Goal: Task Accomplishment & Management: Use online tool/utility

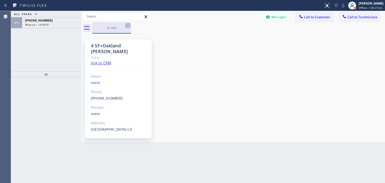
click at [128, 28] on icon at bounding box center [128, 25] width 5 height 5
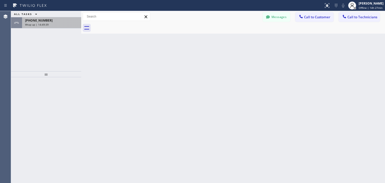
click at [63, 26] on div "[PHONE_NUMBER] Wrap up | 14:49:39" at bounding box center [50, 22] width 57 height 11
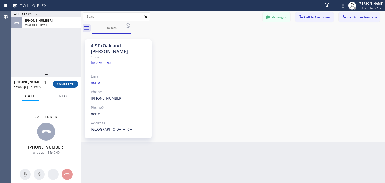
click at [64, 81] on button "COMPLETE" at bounding box center [65, 84] width 25 height 7
click at [359, 19] on span "Call to Technicians" at bounding box center [363, 17] width 30 height 5
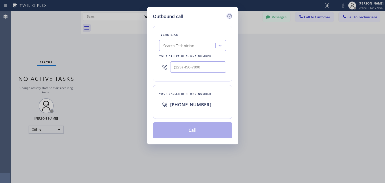
click at [227, 17] on icon at bounding box center [230, 16] width 6 height 6
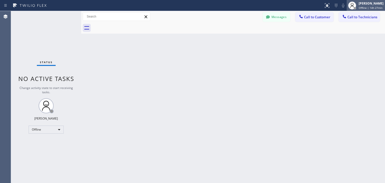
click at [380, 5] on div "[PERSON_NAME]" at bounding box center [371, 3] width 25 height 4
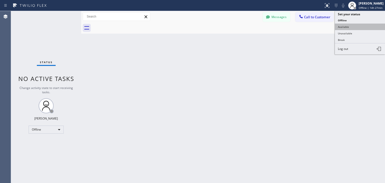
click at [365, 29] on button "Available" at bounding box center [360, 27] width 50 height 7
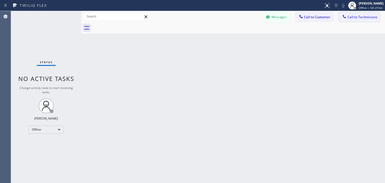
click at [379, 16] on button "Call to Technicians" at bounding box center [359, 17] width 41 height 10
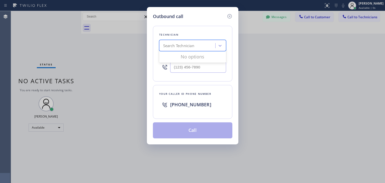
click at [180, 46] on div "Search Technician" at bounding box center [178, 46] width 31 height 6
type input "[PERSON_NAME]"
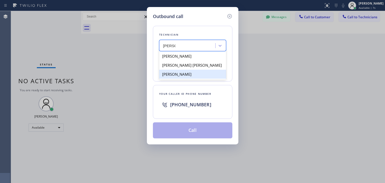
click at [207, 72] on div "[PERSON_NAME]" at bounding box center [192, 74] width 67 height 9
type input "[PHONE_NUMBER]"
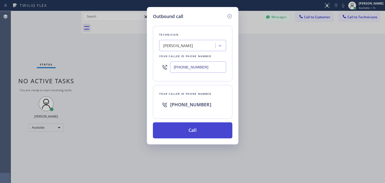
click at [198, 127] on button "Call" at bounding box center [193, 130] width 80 height 16
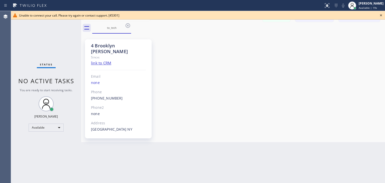
click at [380, 13] on icon at bounding box center [381, 15] width 6 height 6
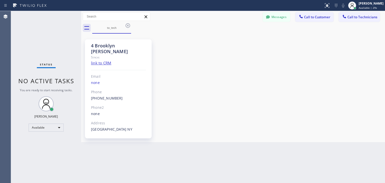
click at [131, 25] on div "to_tech" at bounding box center [238, 27] width 293 height 11
click at [129, 25] on icon at bounding box center [128, 26] width 6 height 6
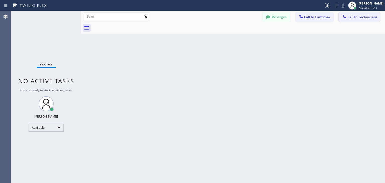
click at [361, 13] on button "Call to Technicians" at bounding box center [359, 17] width 41 height 10
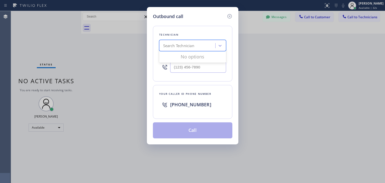
click at [177, 48] on div "Search Technician" at bounding box center [178, 46] width 31 height 6
type input "[PERSON_NAME]"
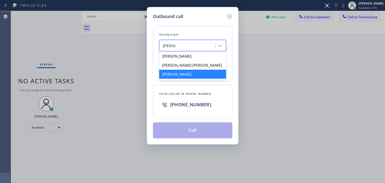
click at [196, 74] on div "[PERSON_NAME]" at bounding box center [192, 74] width 67 height 9
type input "[PHONE_NUMBER]"
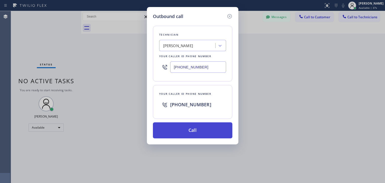
click at [195, 132] on button "Call" at bounding box center [193, 130] width 80 height 16
